Goal: Transaction & Acquisition: Purchase product/service

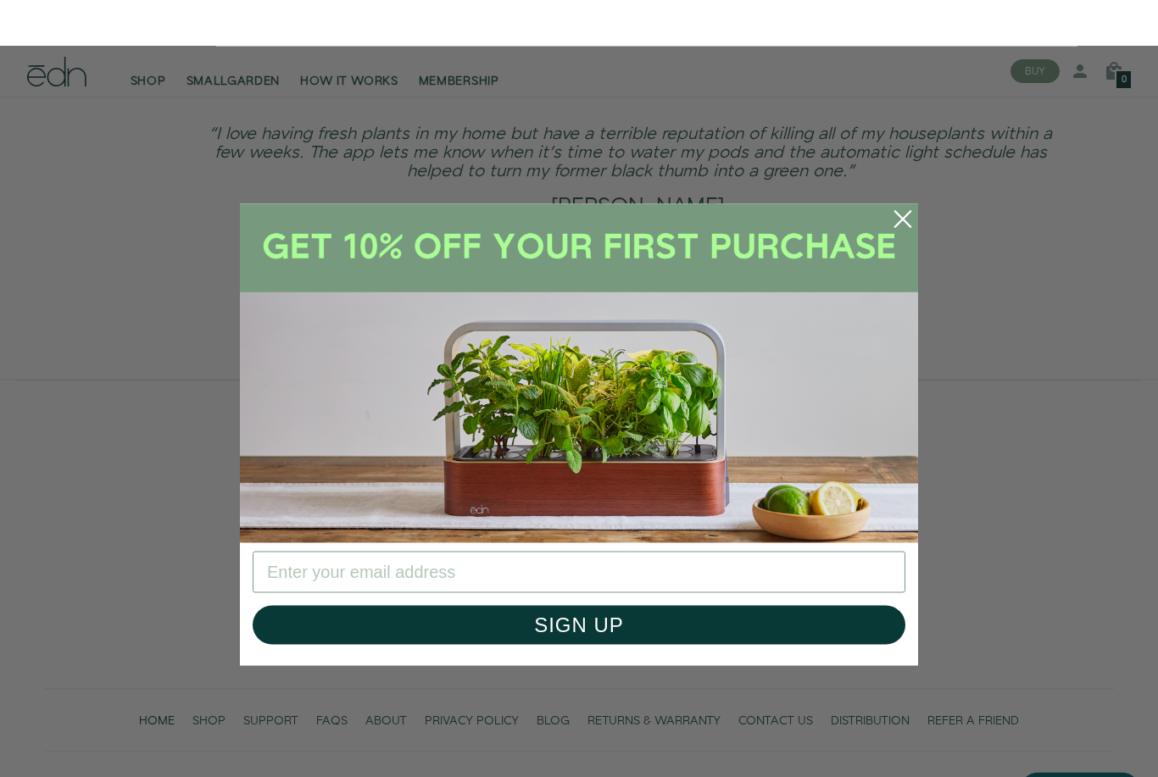
scroll to position [3844, 0]
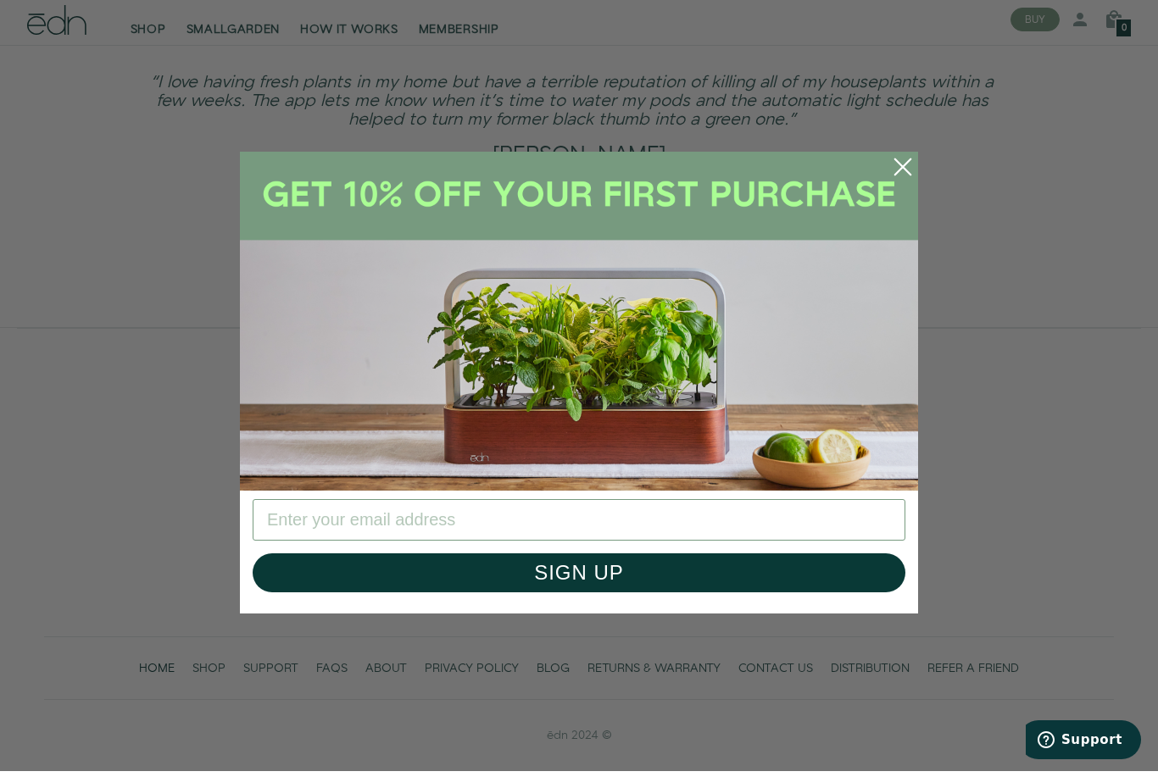
click at [899, 167] on circle "Close dialog" at bounding box center [902, 172] width 37 height 37
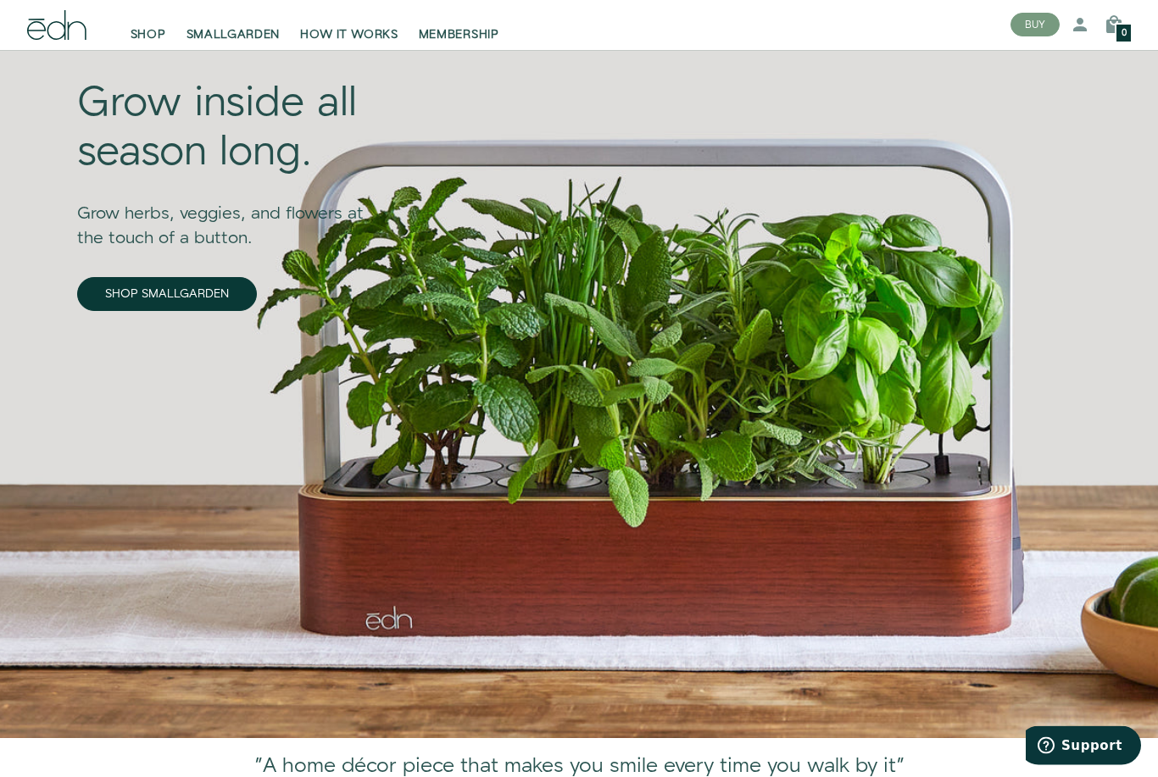
scroll to position [0, 0]
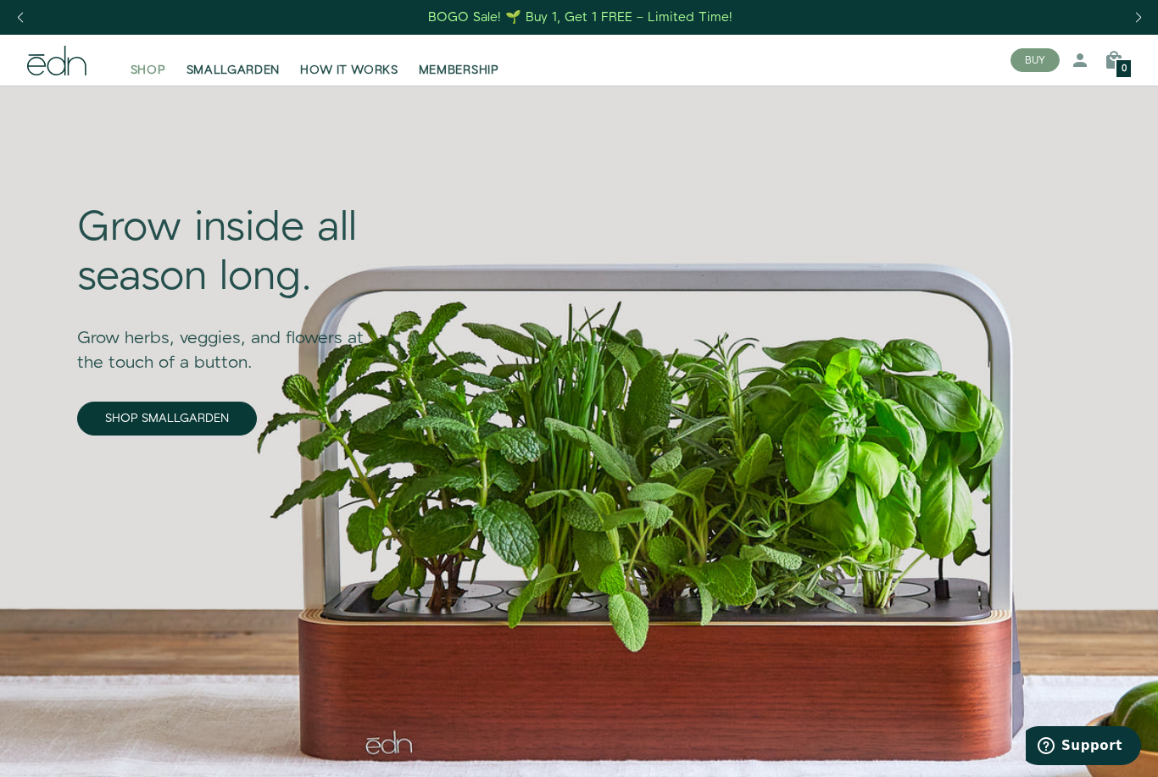
click at [148, 70] on span "SHOP" at bounding box center [149, 70] width 36 height 17
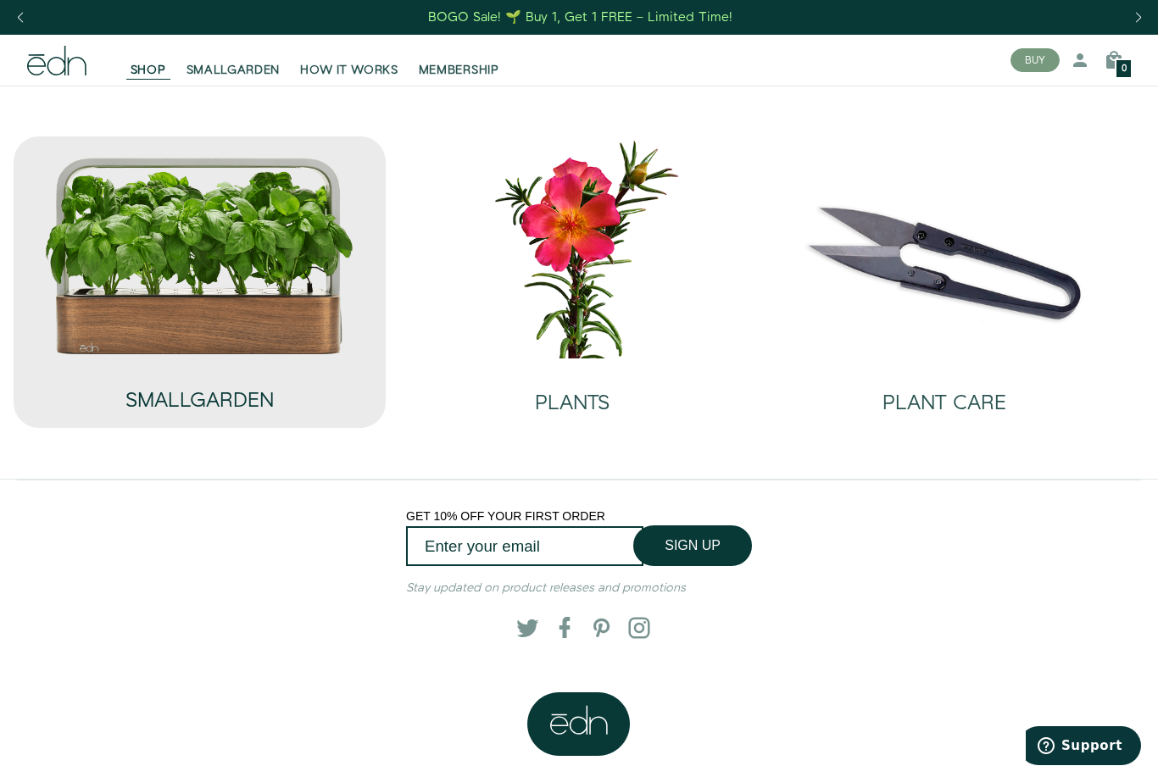
click at [196, 405] on h2 "SMALLGARDEN" at bounding box center [199, 401] width 148 height 22
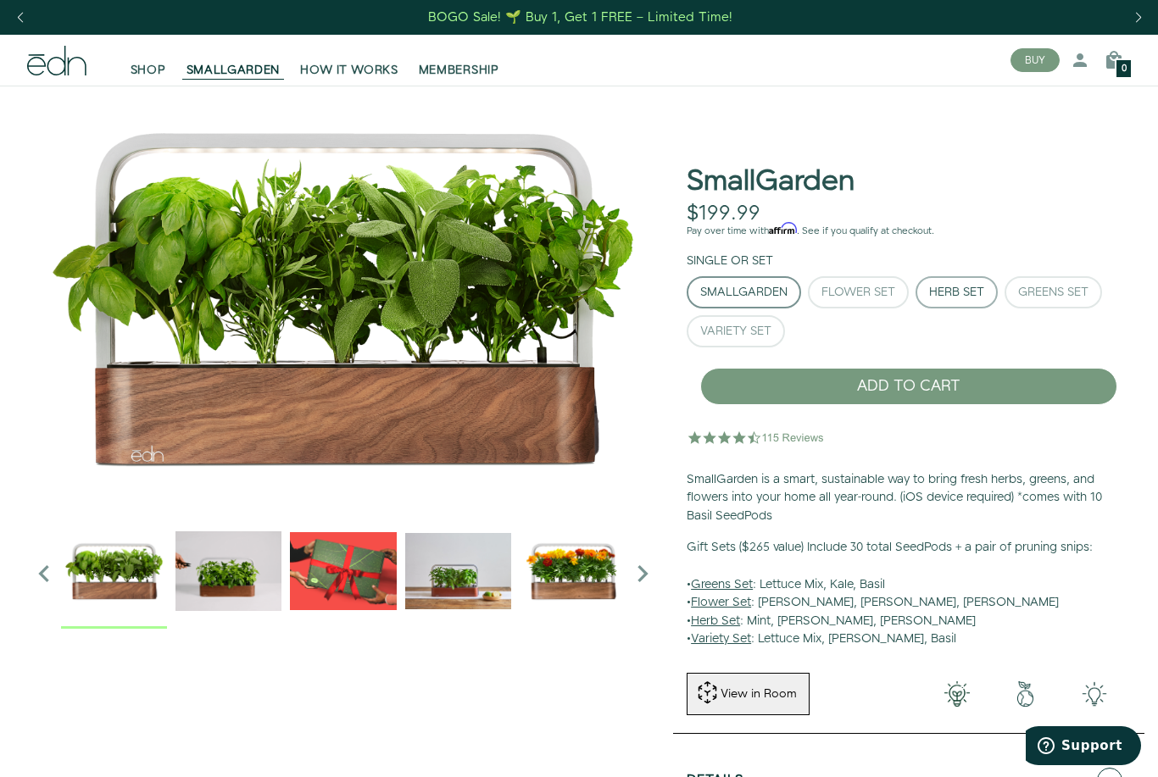
click at [966, 292] on div "Herb Set" at bounding box center [956, 293] width 55 height 12
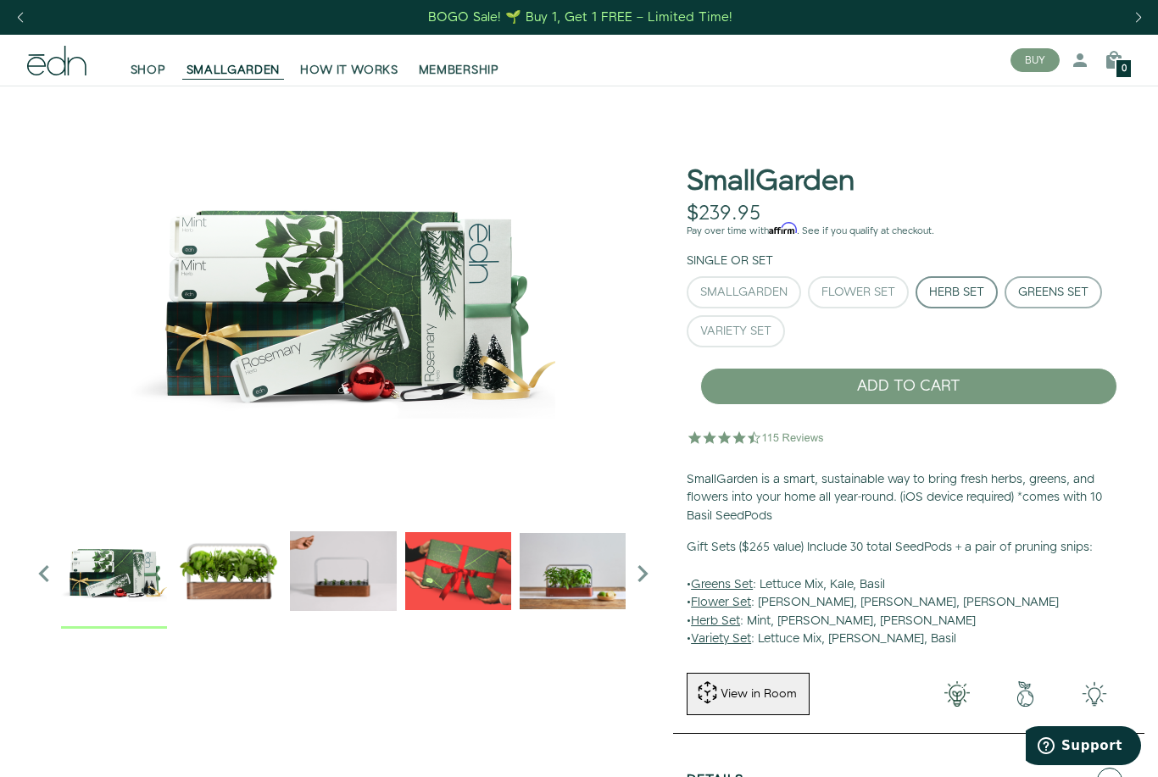
click at [1063, 288] on div "Greens Set" at bounding box center [1053, 293] width 70 height 12
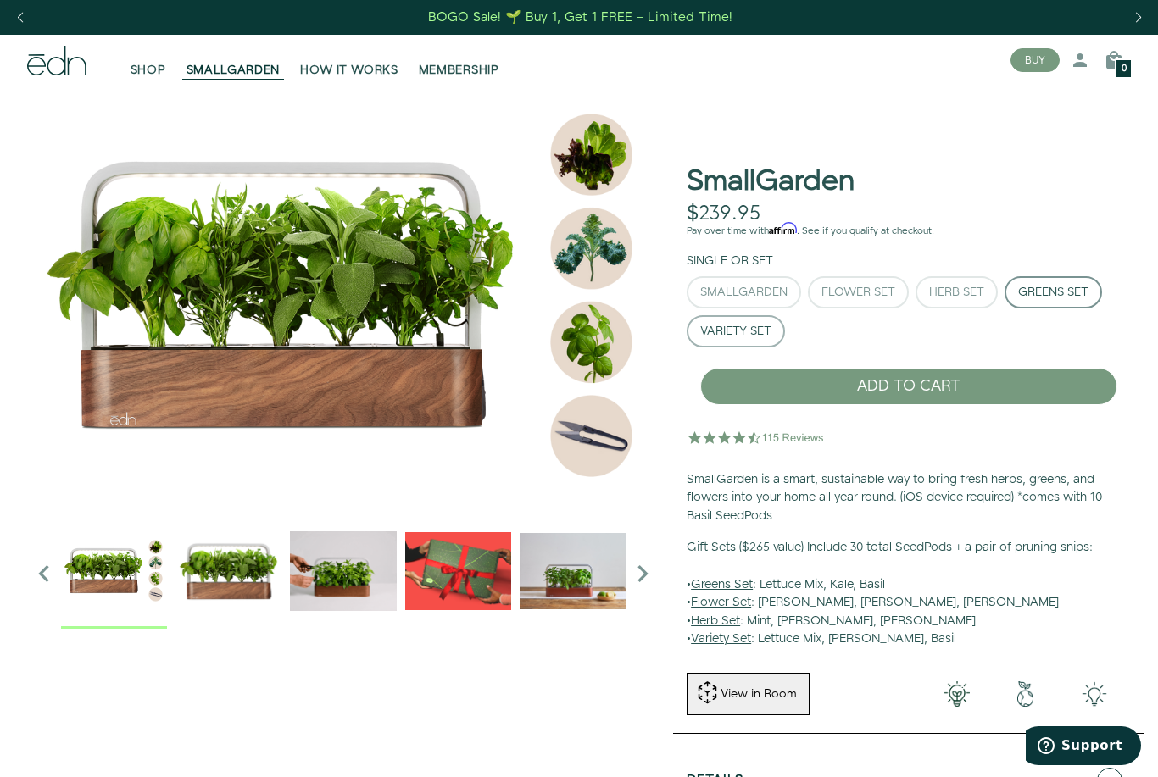
click at [755, 327] on div "Variety Set" at bounding box center [735, 332] width 71 height 12
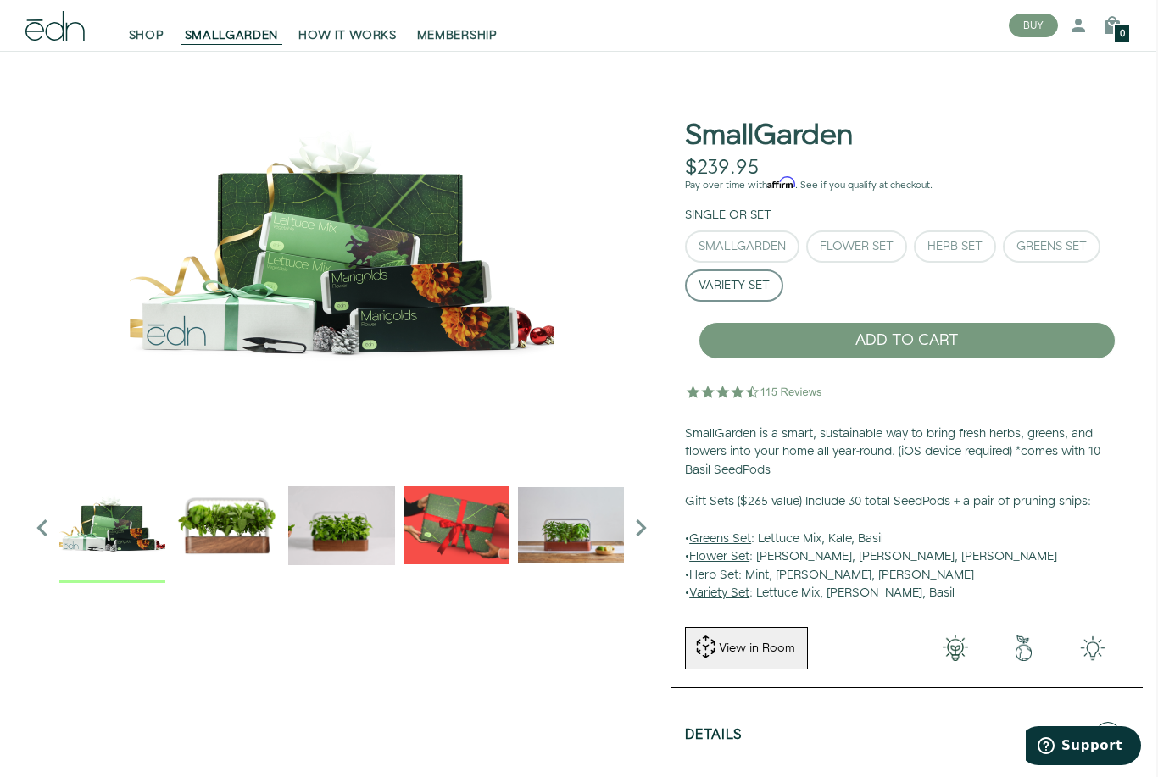
scroll to position [0, 2]
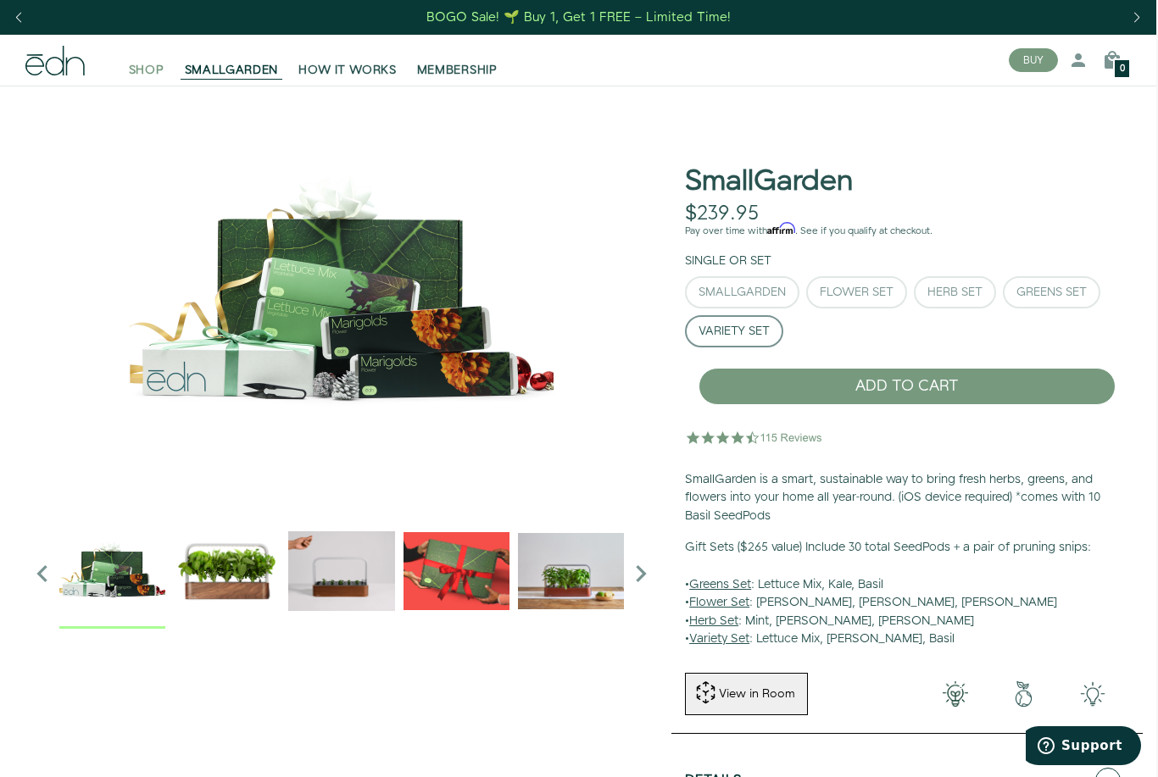
click at [135, 78] on span "SHOP" at bounding box center [147, 70] width 36 height 17
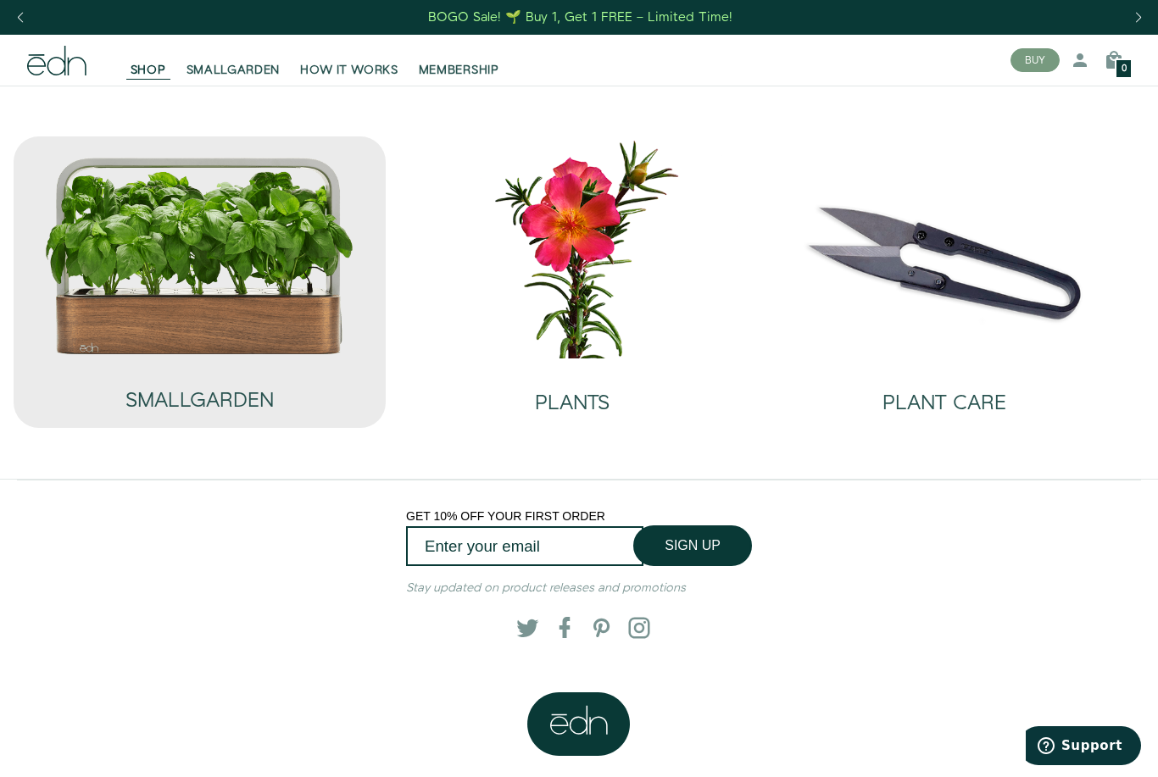
click at [223, 328] on img at bounding box center [199, 255] width 311 height 199
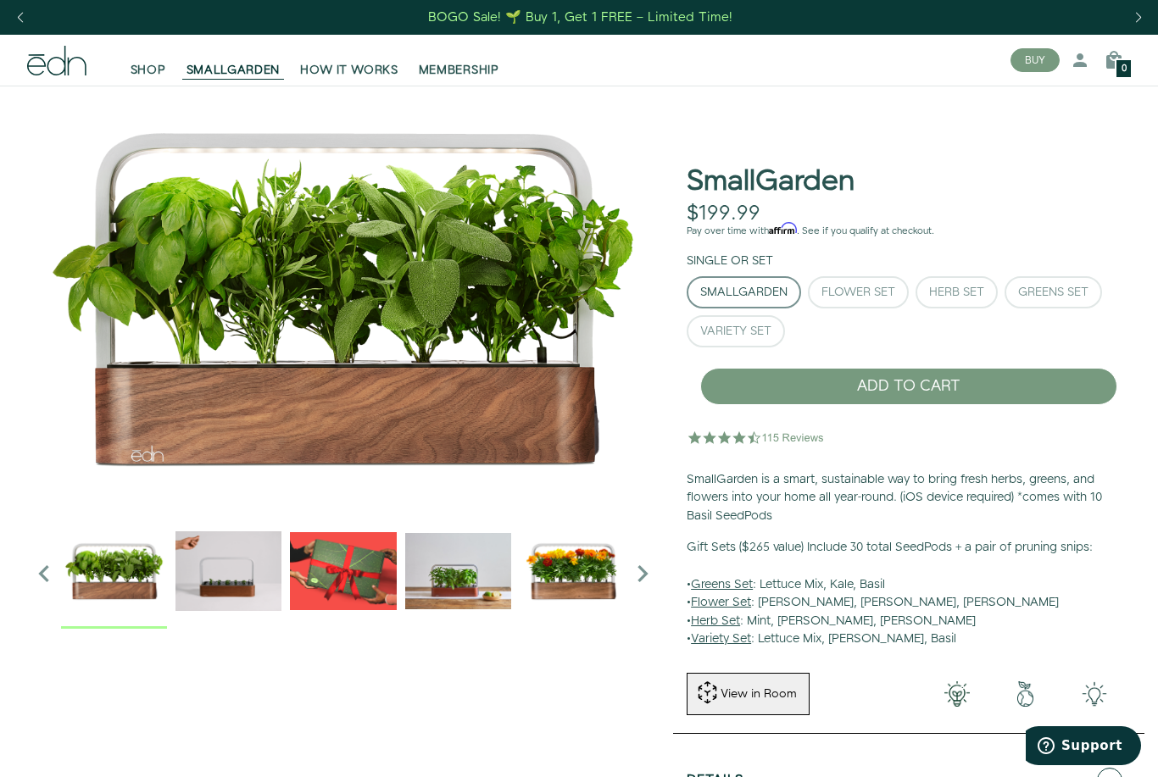
click at [588, 19] on div "BOGO Sale! 🌱 Buy 1, Get 1 FREE – Limited Time!" at bounding box center [580, 17] width 304 height 18
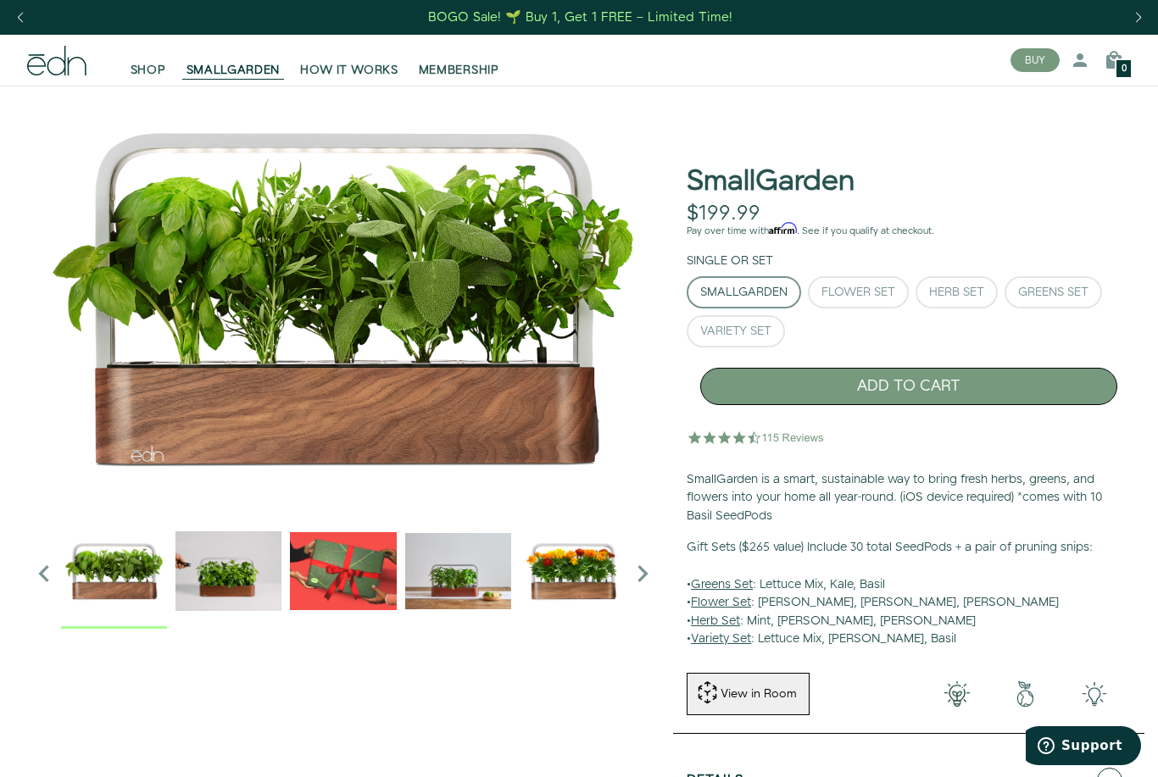
click at [995, 384] on button "ADD TO CART" at bounding box center [908, 386] width 417 height 37
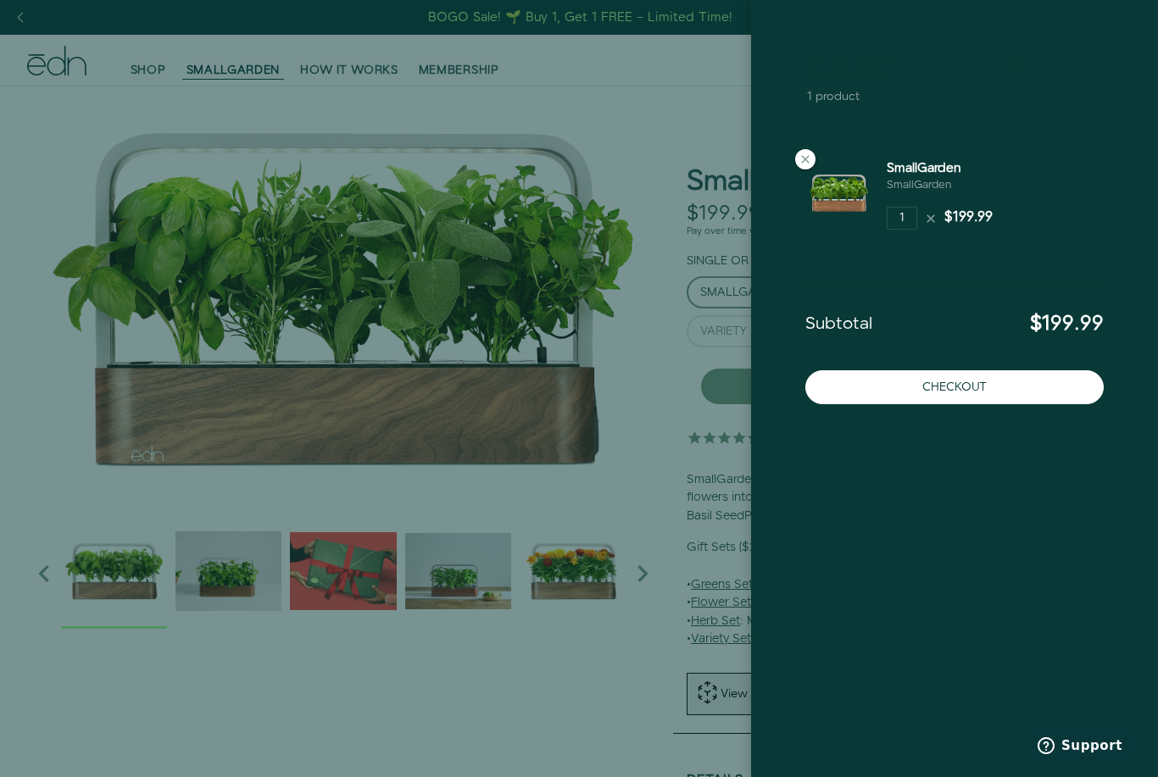
click at [1017, 73] on icon at bounding box center [1015, 64] width 20 height 20
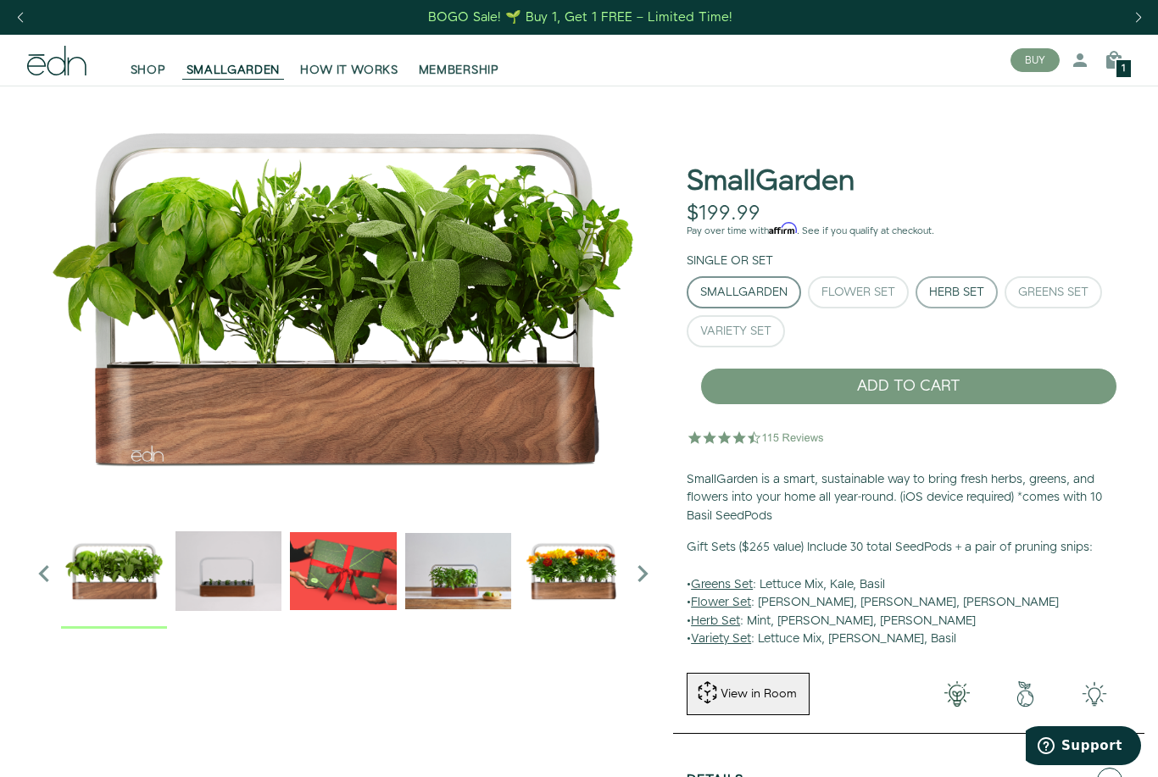
click at [958, 293] on div "Herb Set" at bounding box center [956, 293] width 55 height 12
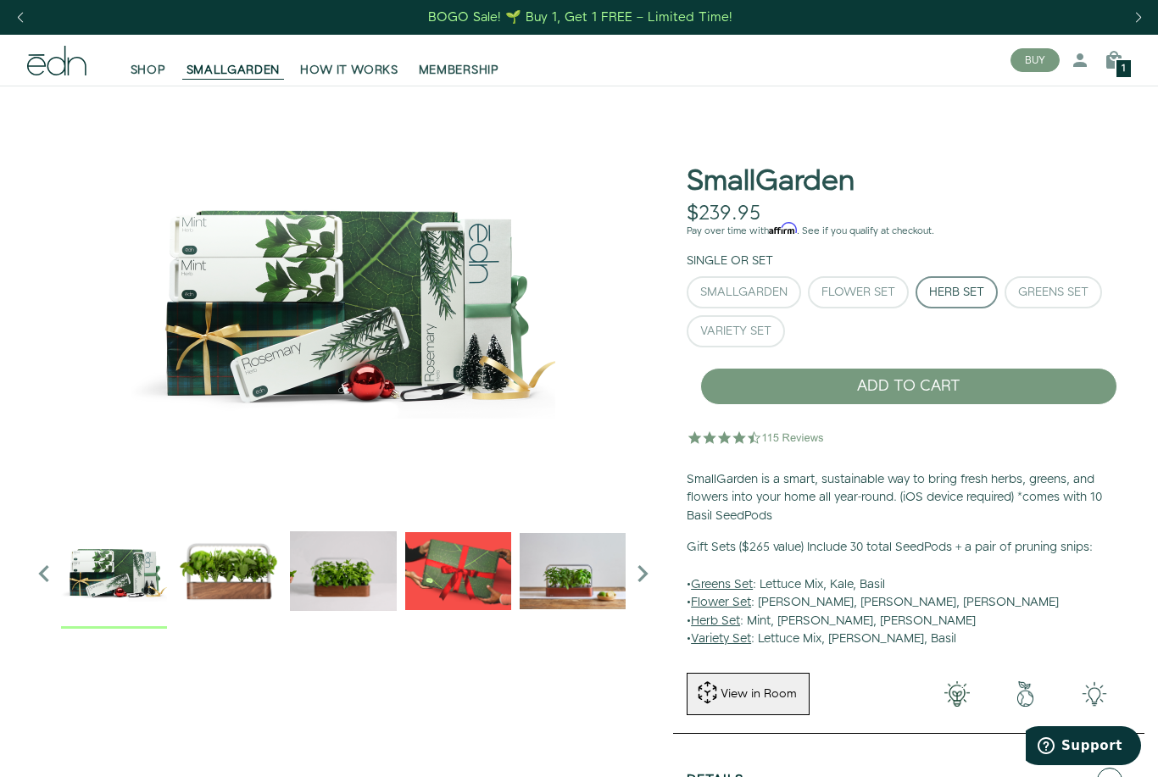
click at [724, 621] on u "Herb Set" at bounding box center [715, 621] width 49 height 17
click at [725, 620] on u "Herb Set" at bounding box center [715, 621] width 49 height 17
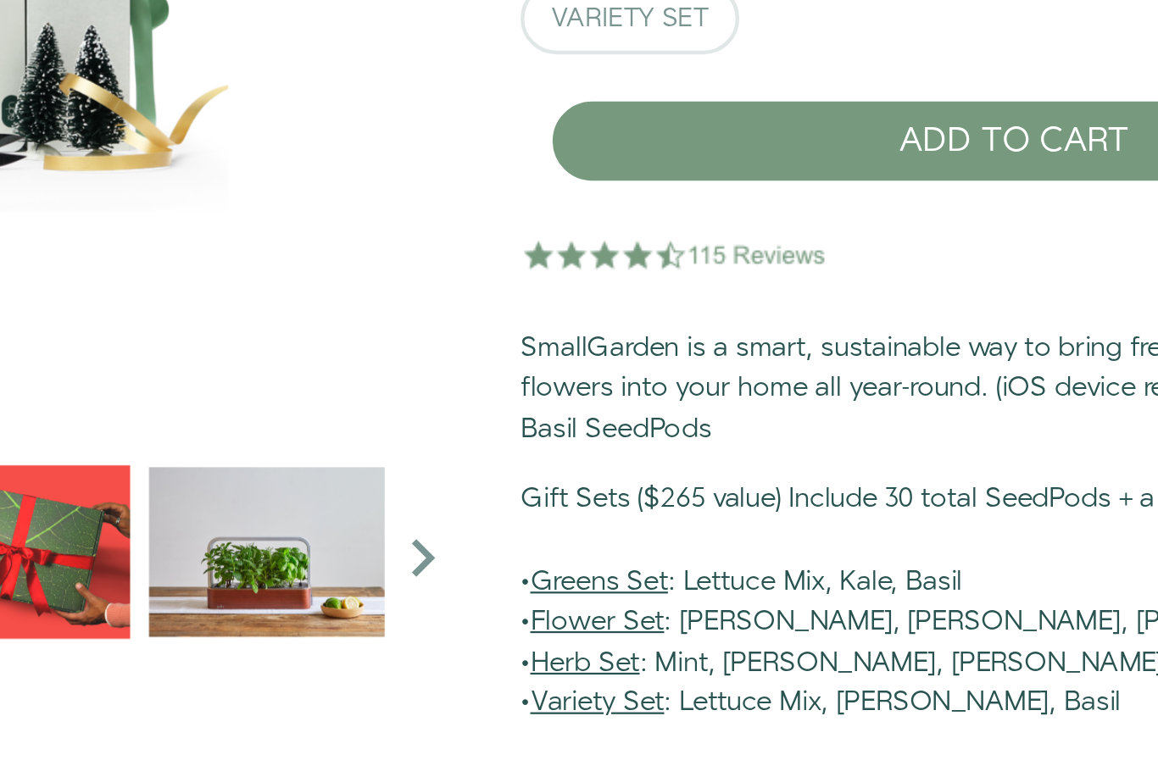
click at [691, 613] on u "Herb Set" at bounding box center [715, 621] width 49 height 17
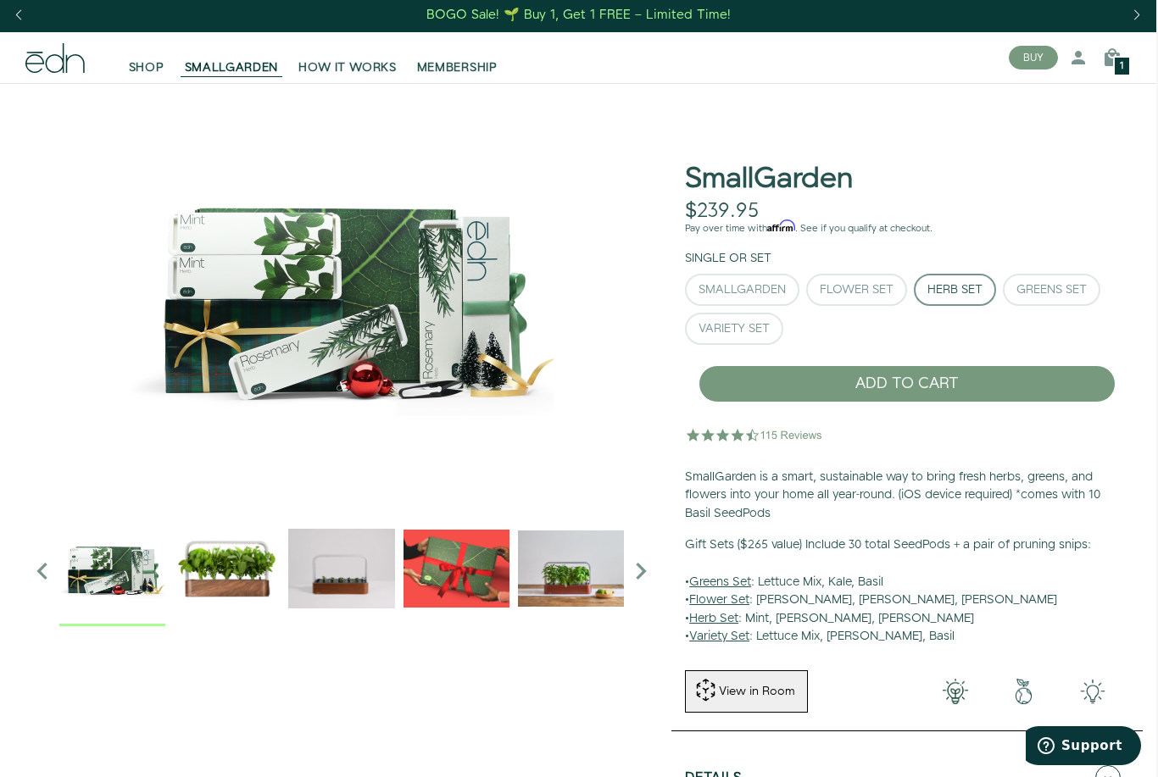
scroll to position [0, 2]
